Goal: Information Seeking & Learning: Learn about a topic

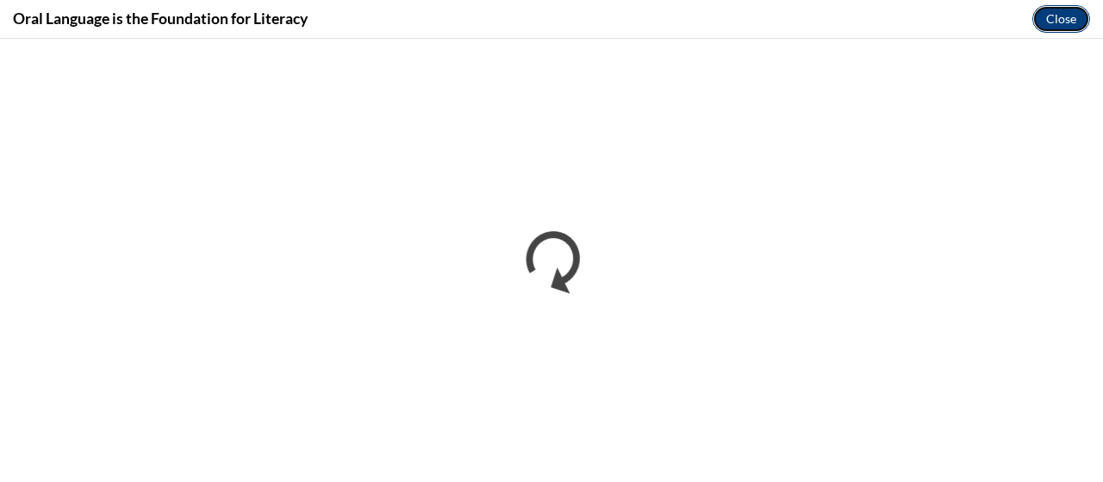
click at [1058, 26] on button "Close" at bounding box center [1061, 19] width 58 height 28
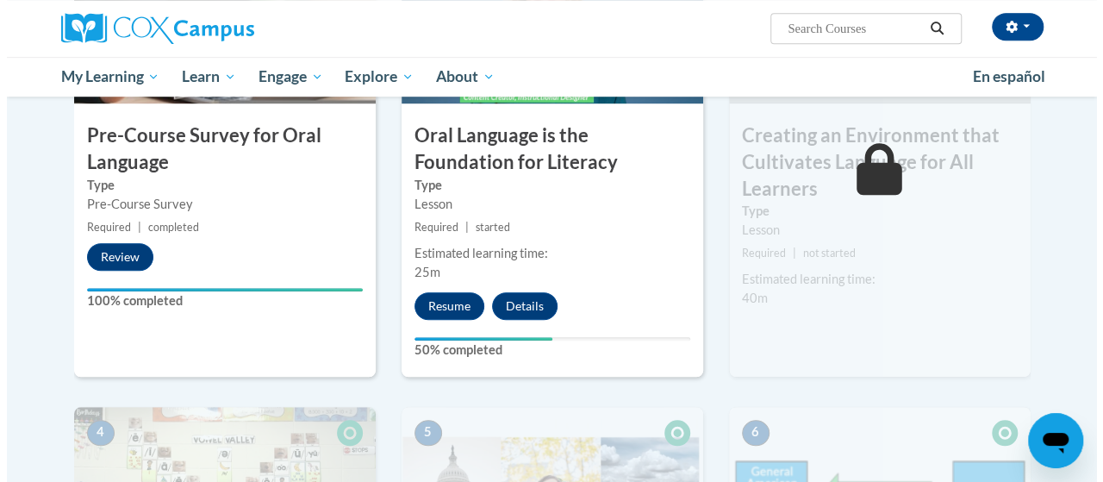
scroll to position [554, 0]
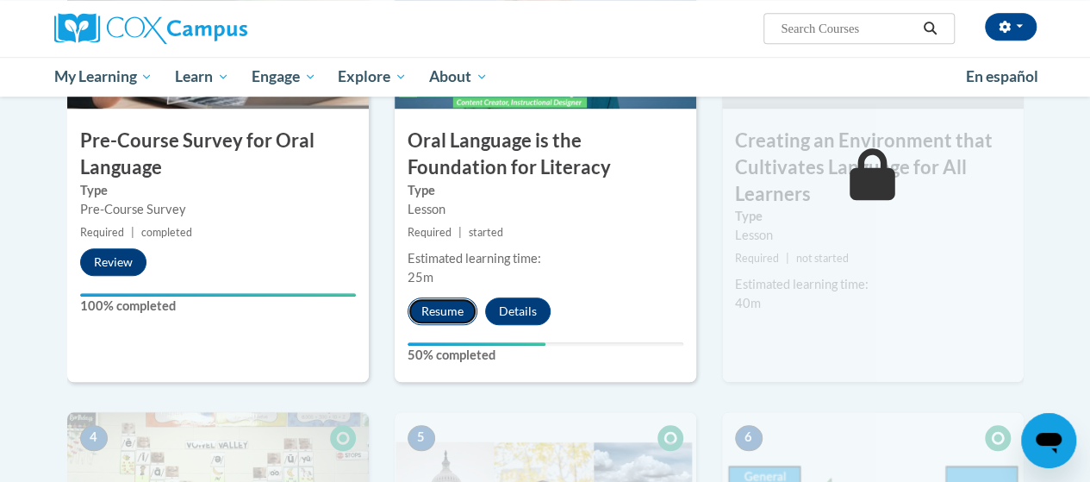
click at [448, 319] on button "Resume" at bounding box center [442, 311] width 70 height 28
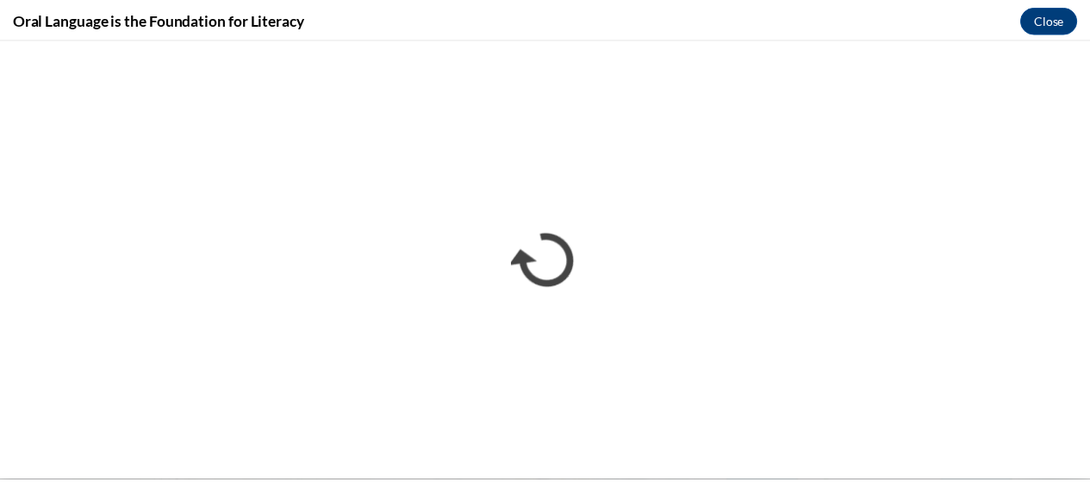
scroll to position [0, 0]
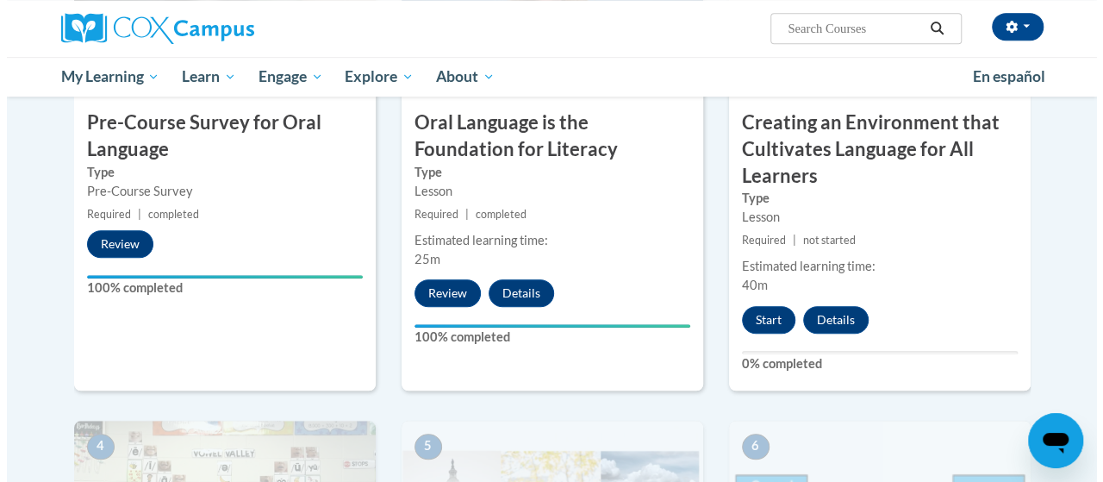
scroll to position [569, 0]
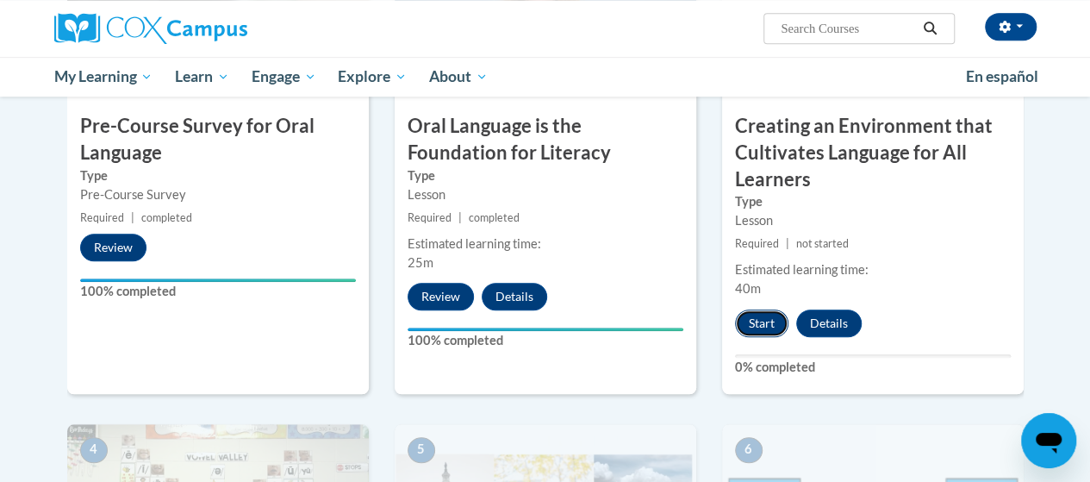
click at [765, 320] on button "Start" at bounding box center [761, 323] width 53 height 28
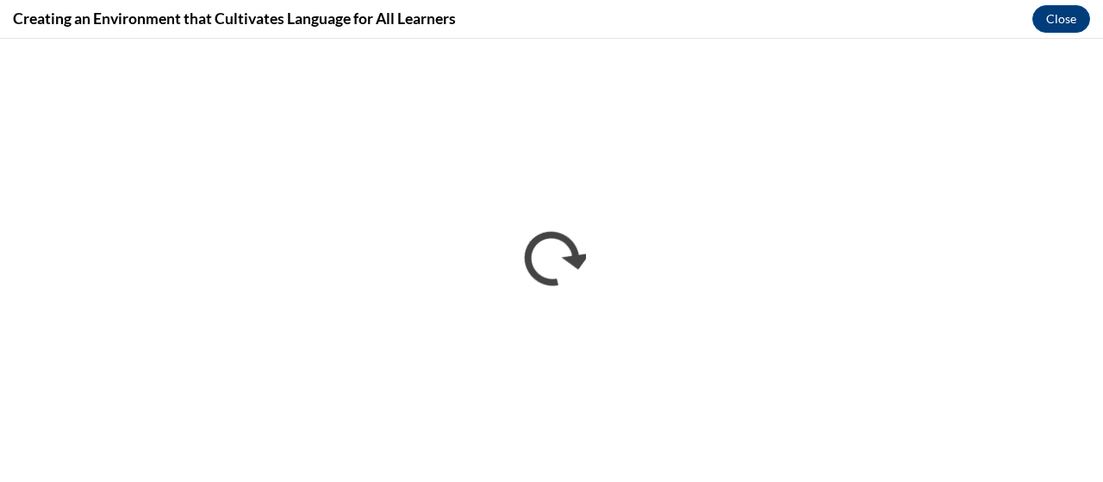
scroll to position [0, 0]
